Goal: Information Seeking & Learning: Learn about a topic

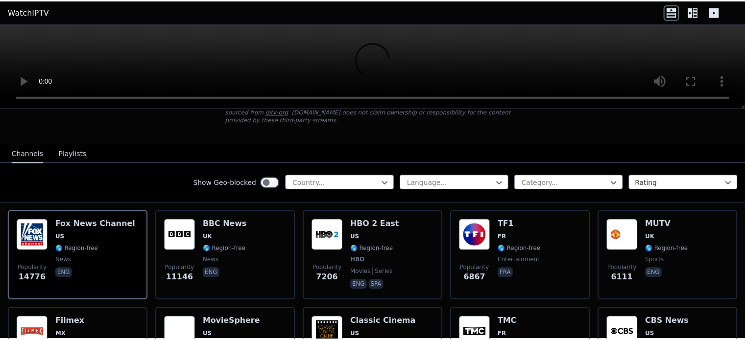
scroll to position [81, 0]
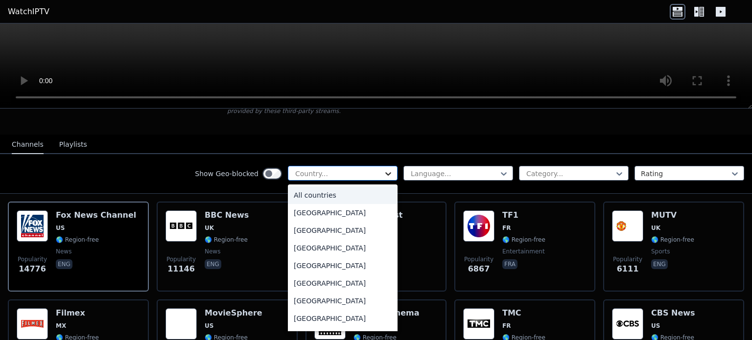
click at [384, 169] on icon at bounding box center [388, 174] width 10 height 10
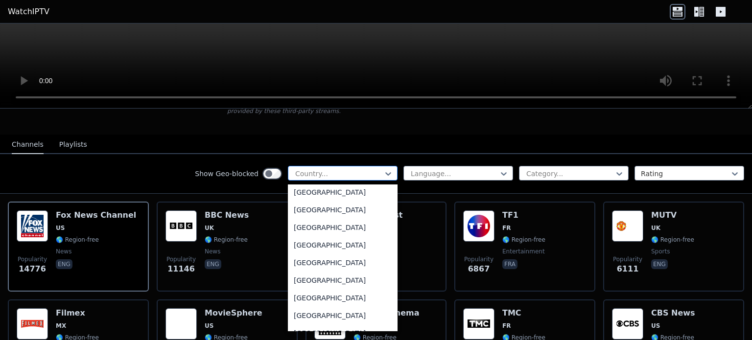
click at [294, 169] on div at bounding box center [338, 174] width 89 height 10
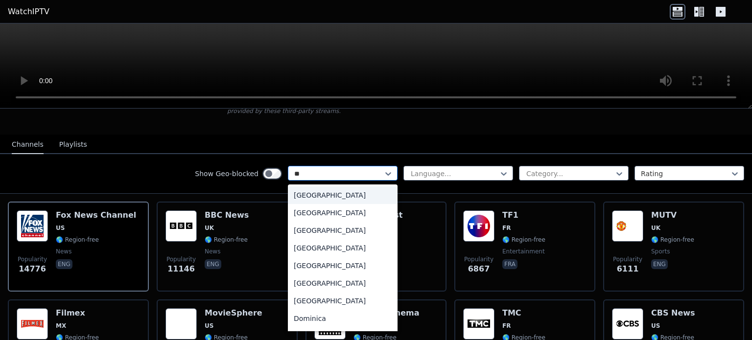
type input "***"
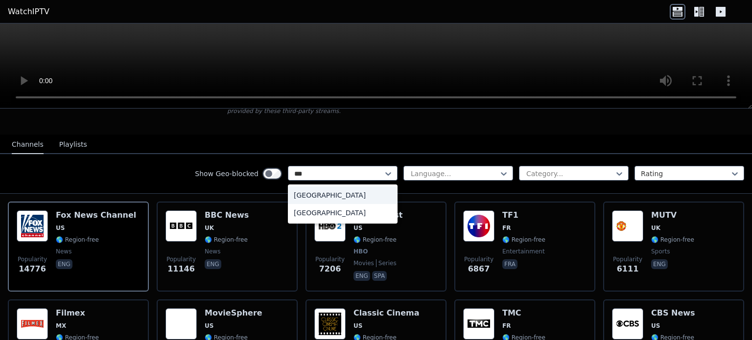
click at [300, 187] on div "[GEOGRAPHIC_DATA]" at bounding box center [343, 196] width 110 height 18
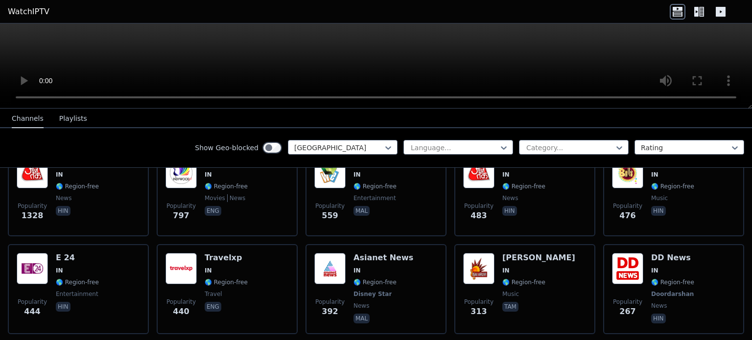
scroll to position [163, 0]
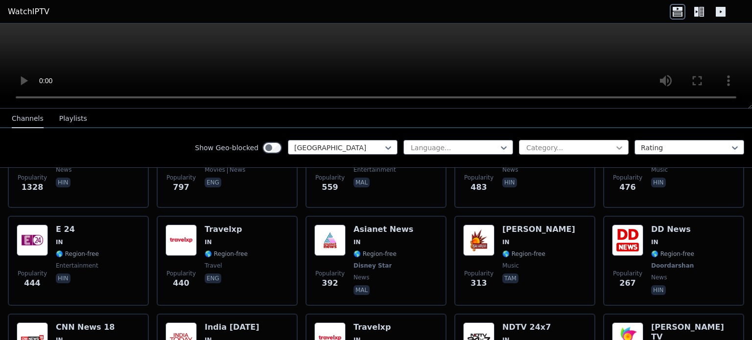
click at [614, 148] on icon at bounding box center [619, 148] width 10 height 10
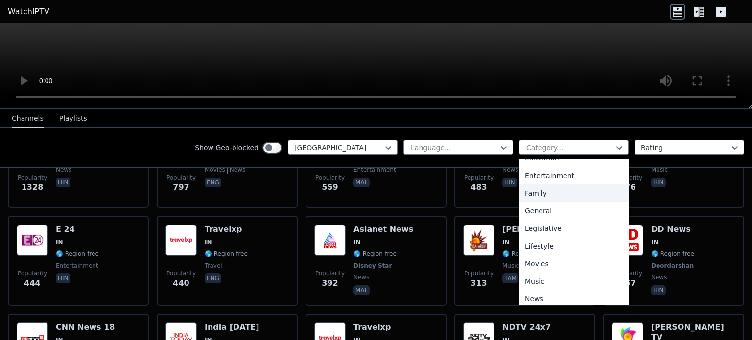
scroll to position [6, 0]
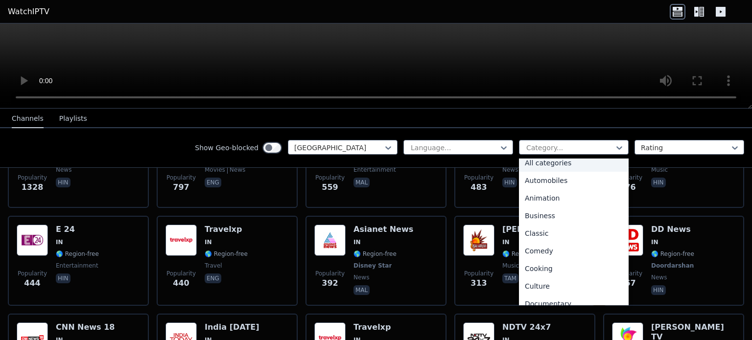
click at [141, 140] on div "Show Geo-blocked India Language... 27 results available. Use Up and Down to cho…" at bounding box center [376, 148] width 752 height 40
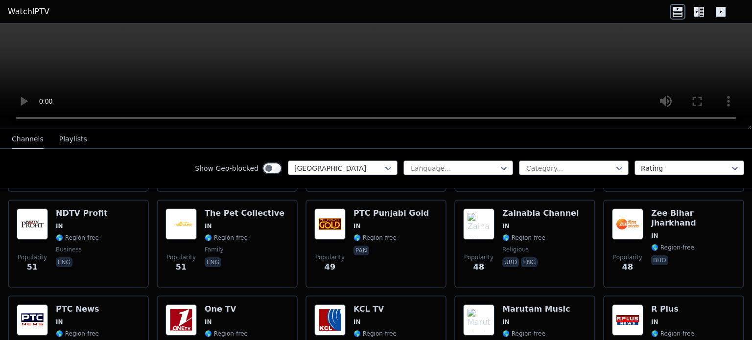
scroll to position [1191, 0]
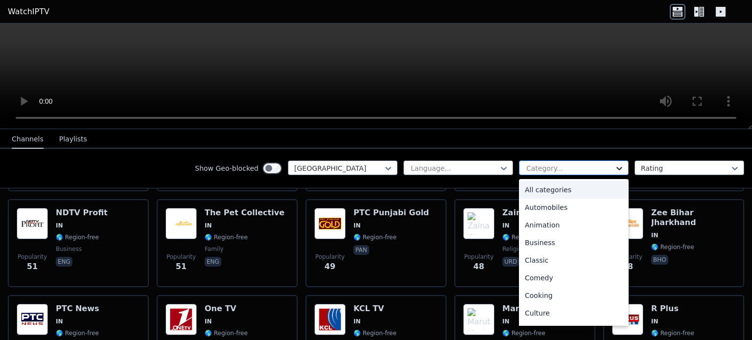
click at [614, 166] on icon at bounding box center [619, 169] width 10 height 10
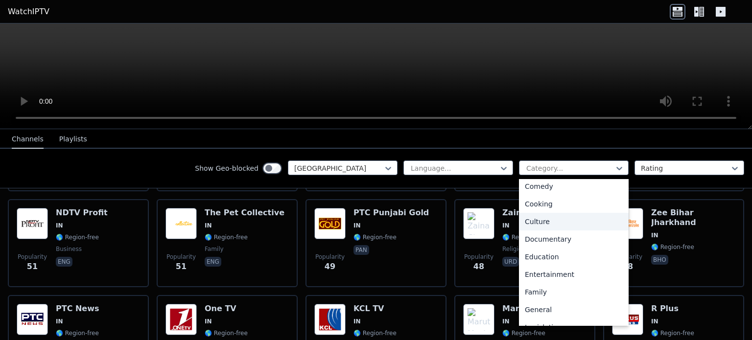
scroll to position [92, 0]
click at [552, 269] on div "Entertainment" at bounding box center [574, 274] width 110 height 18
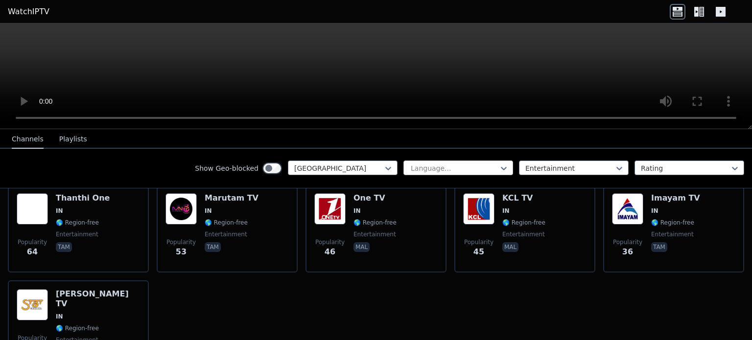
scroll to position [221, 0]
